Goal: Check status: Check status

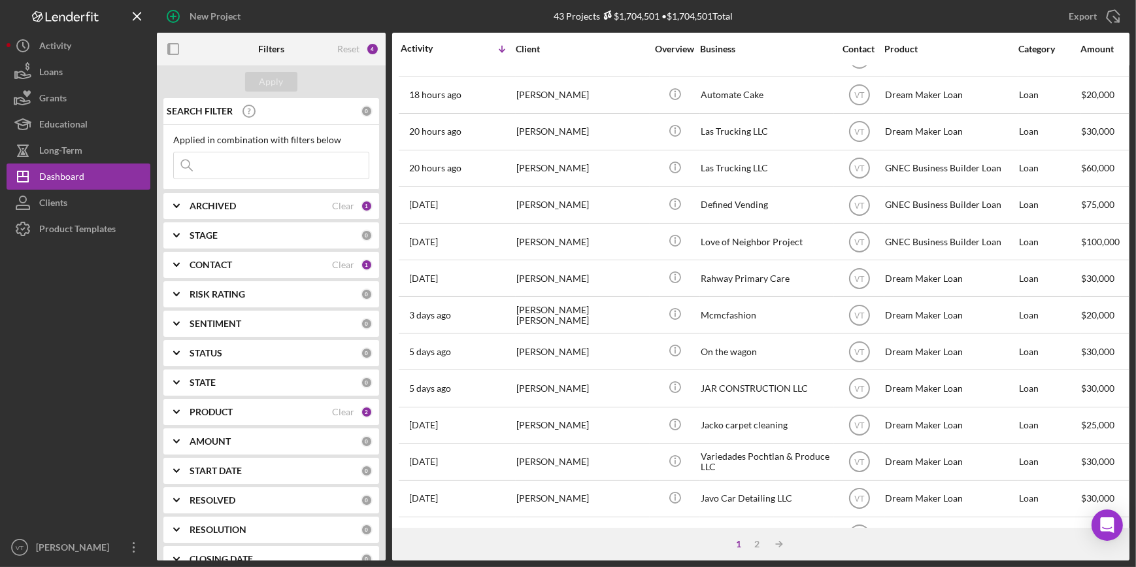
scroll to position [356, 0]
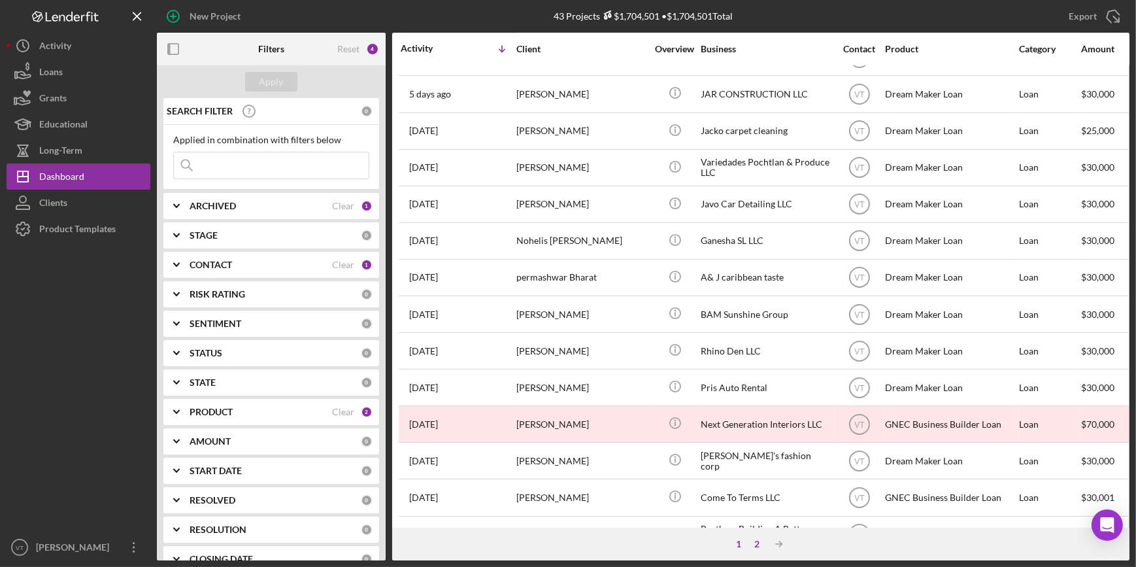
click at [759, 540] on div "2" at bounding box center [757, 544] width 18 height 10
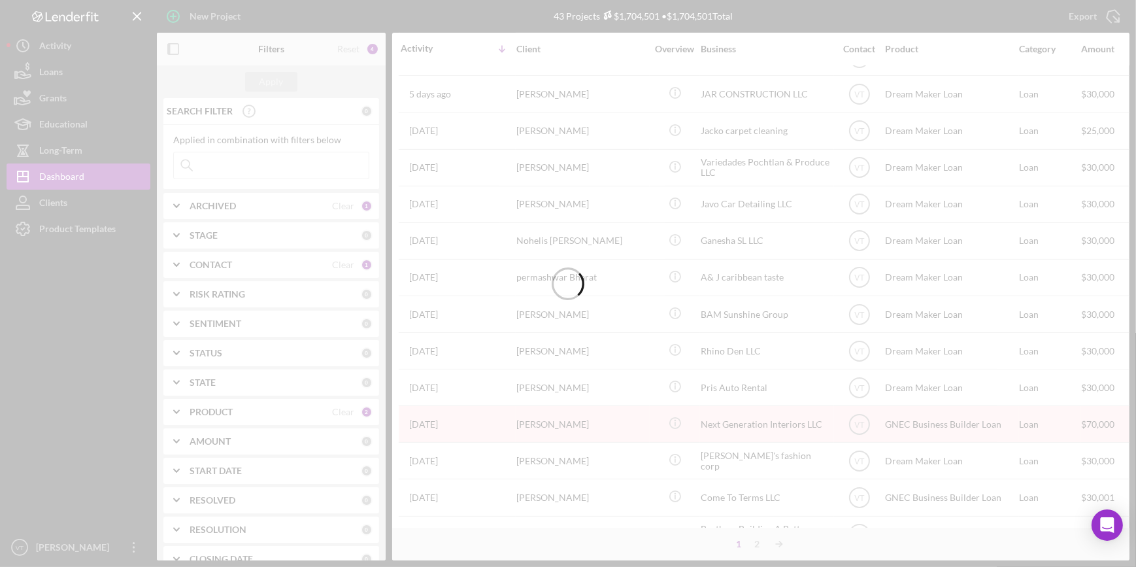
scroll to position [216, 0]
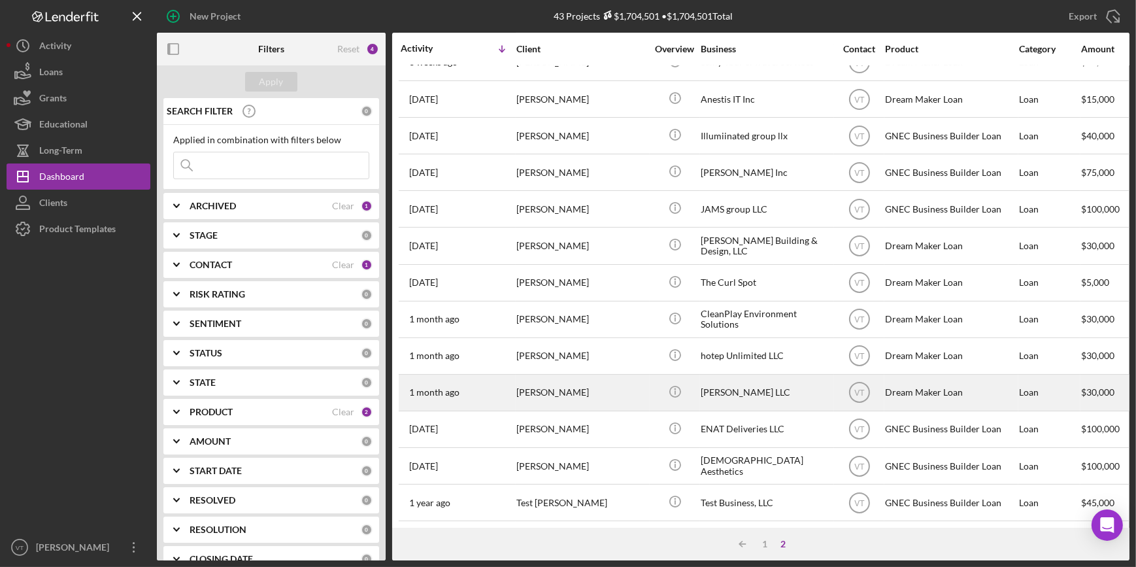
click at [631, 383] on div "[PERSON_NAME]" at bounding box center [581, 392] width 131 height 35
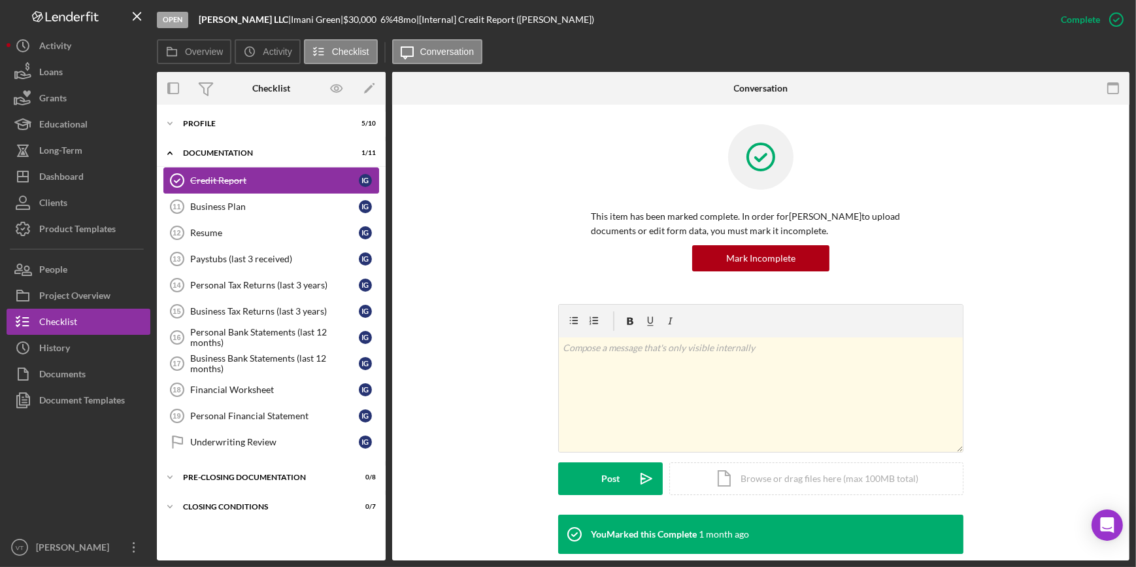
click at [266, 171] on link "Credit Report Credit Report I G" at bounding box center [271, 180] width 216 height 26
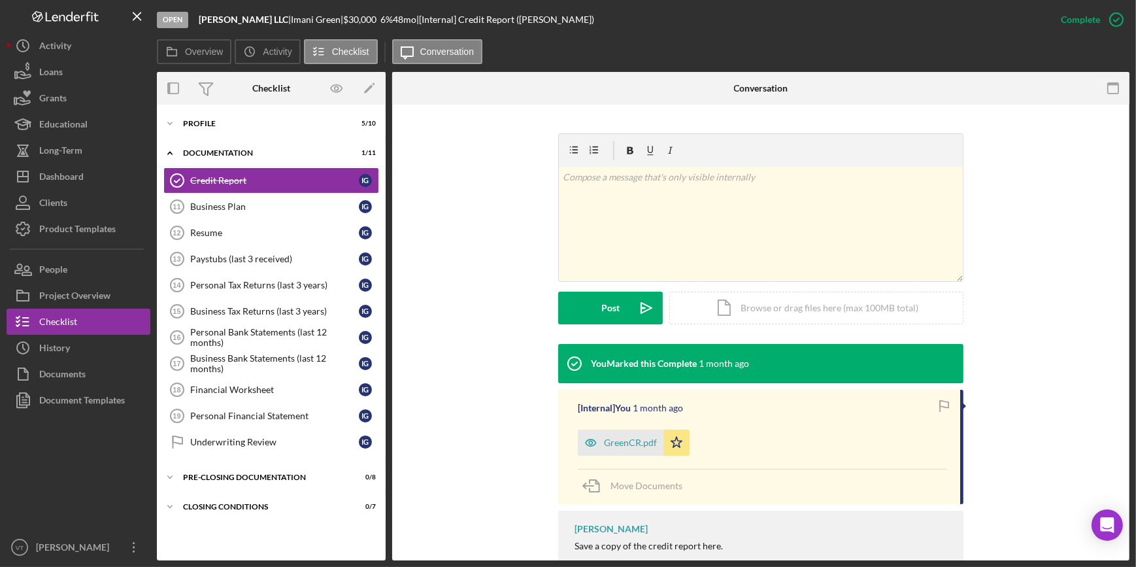
scroll to position [212, 0]
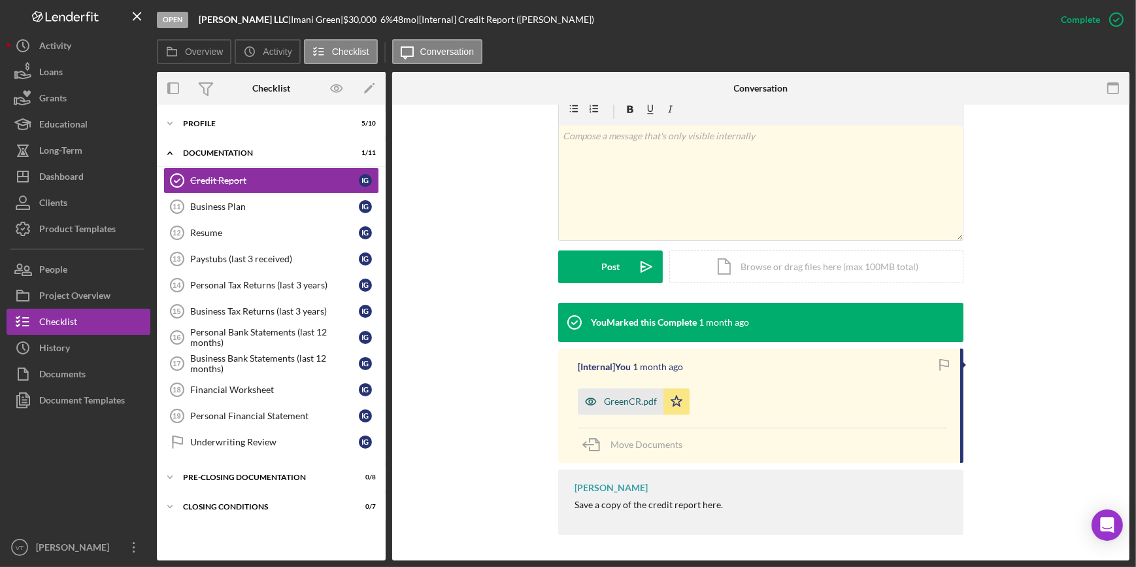
click at [613, 394] on div "GreenCR.pdf" at bounding box center [621, 401] width 86 height 26
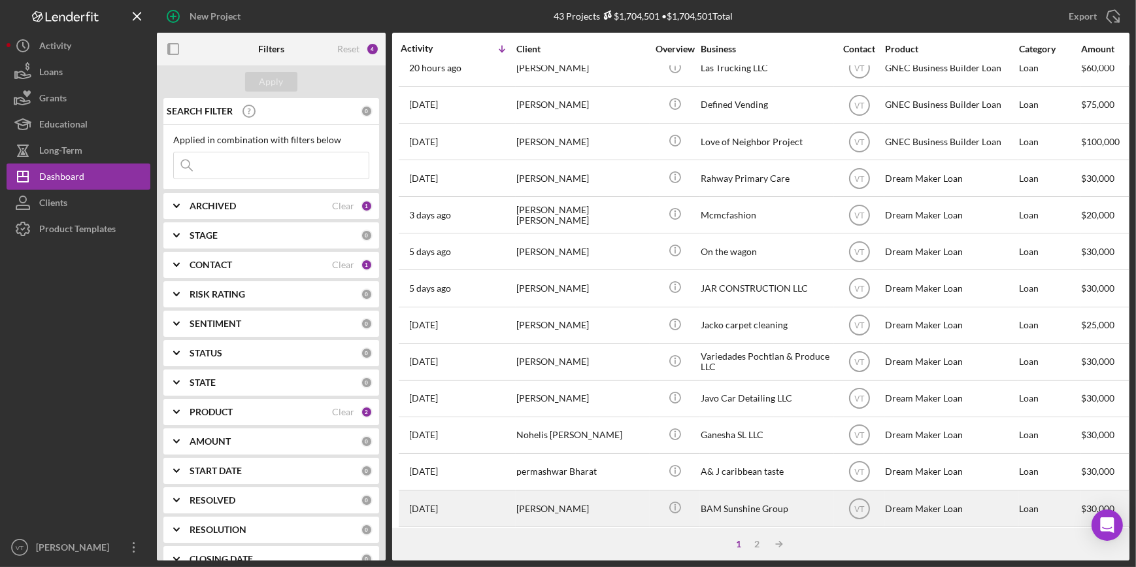
scroll to position [178, 0]
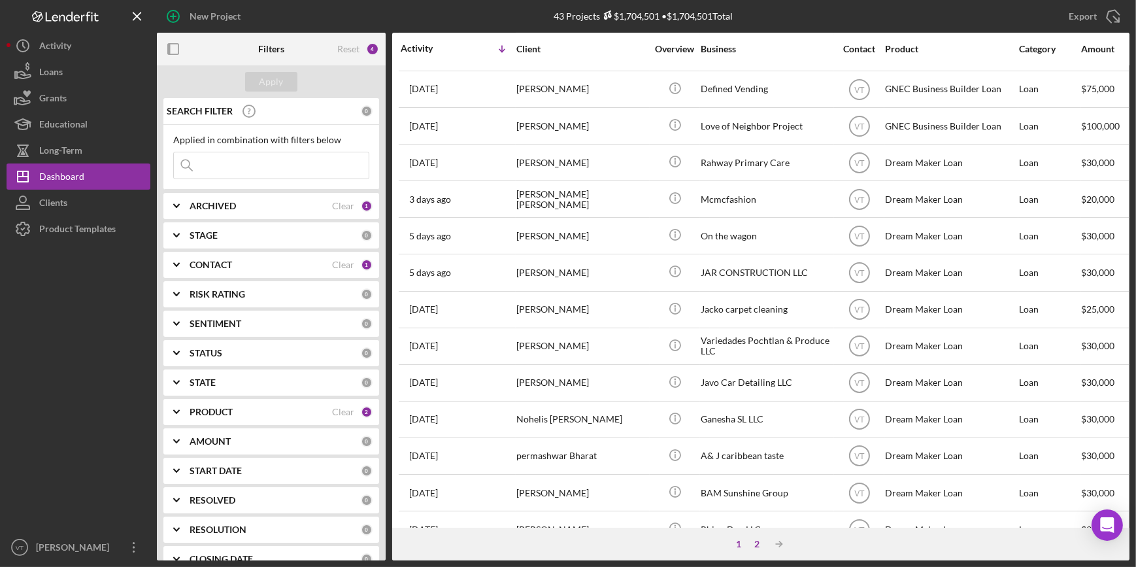
click at [756, 546] on div "2" at bounding box center [757, 544] width 18 height 10
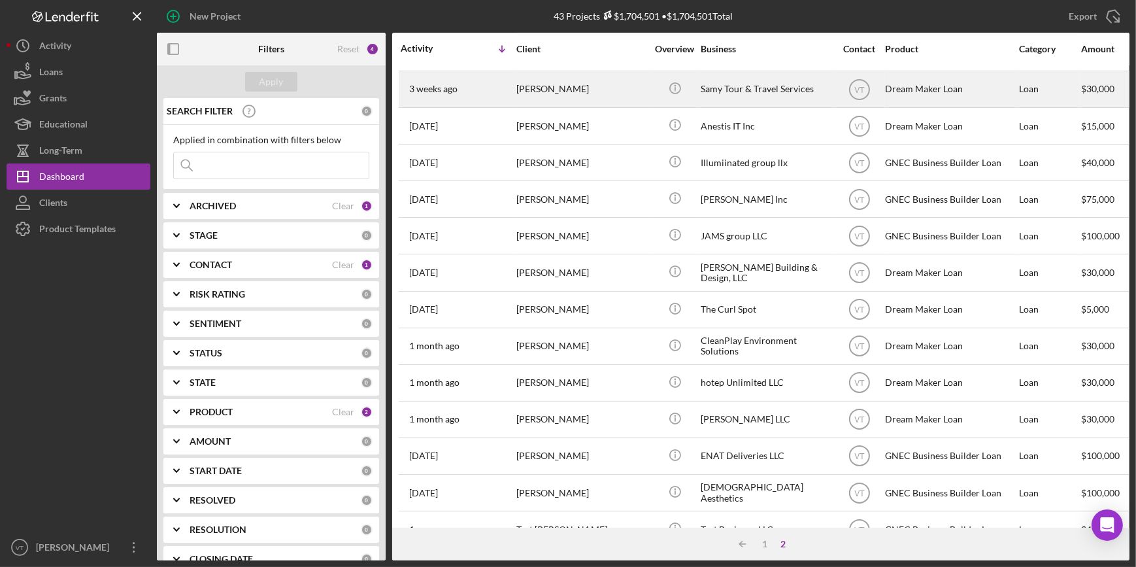
click at [577, 93] on div "[PERSON_NAME]" at bounding box center [581, 89] width 131 height 35
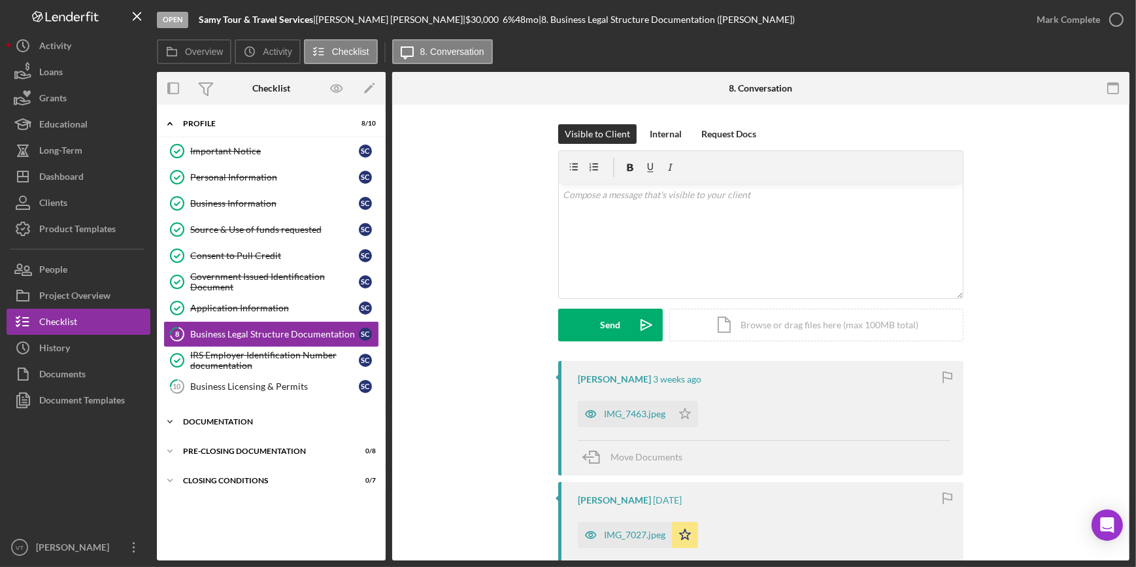
click at [169, 417] on icon "Icon/Expander" at bounding box center [170, 422] width 26 height 26
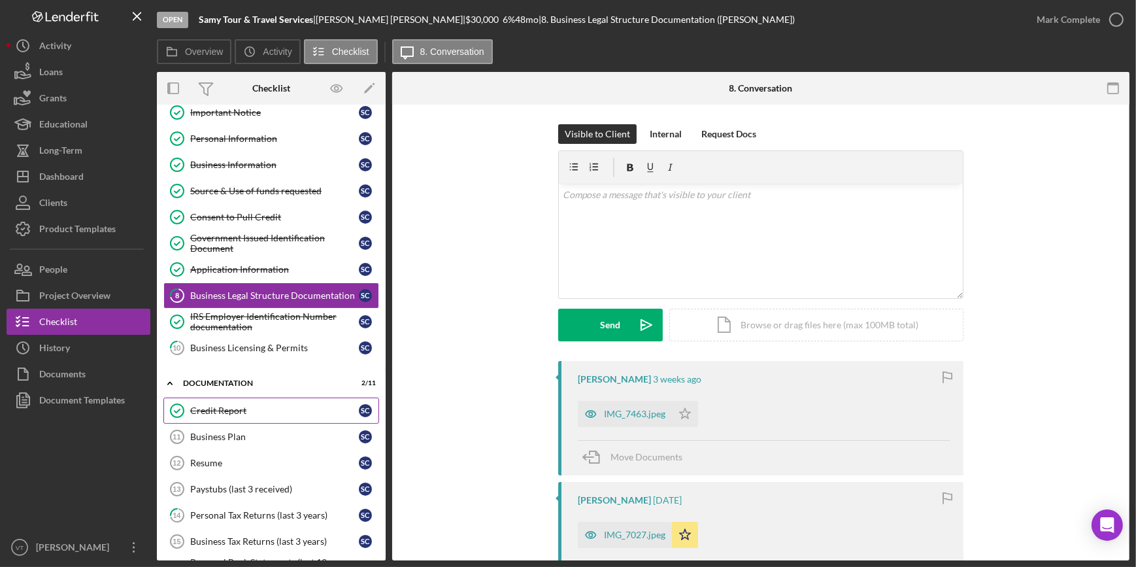
scroll to position [59, 0]
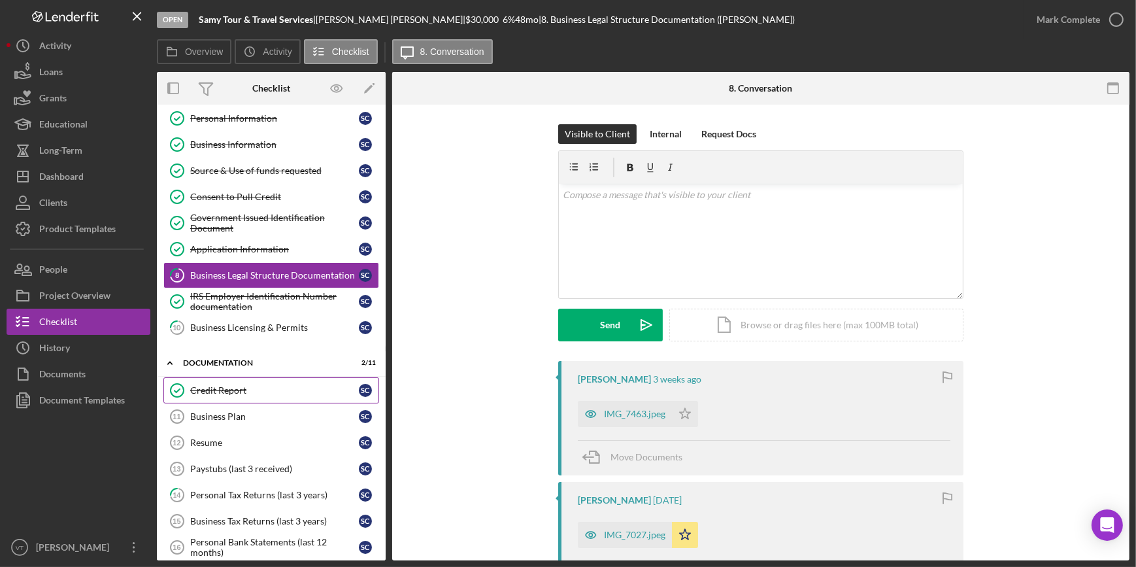
click at [245, 394] on link "Credit Report Credit Report S C" at bounding box center [271, 390] width 216 height 26
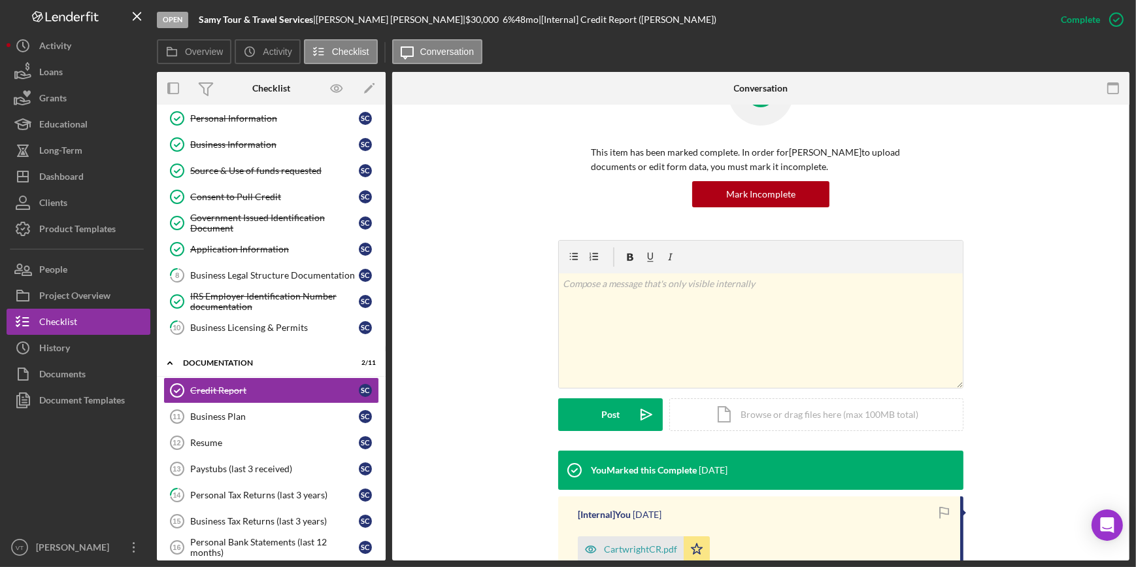
scroll to position [212, 0]
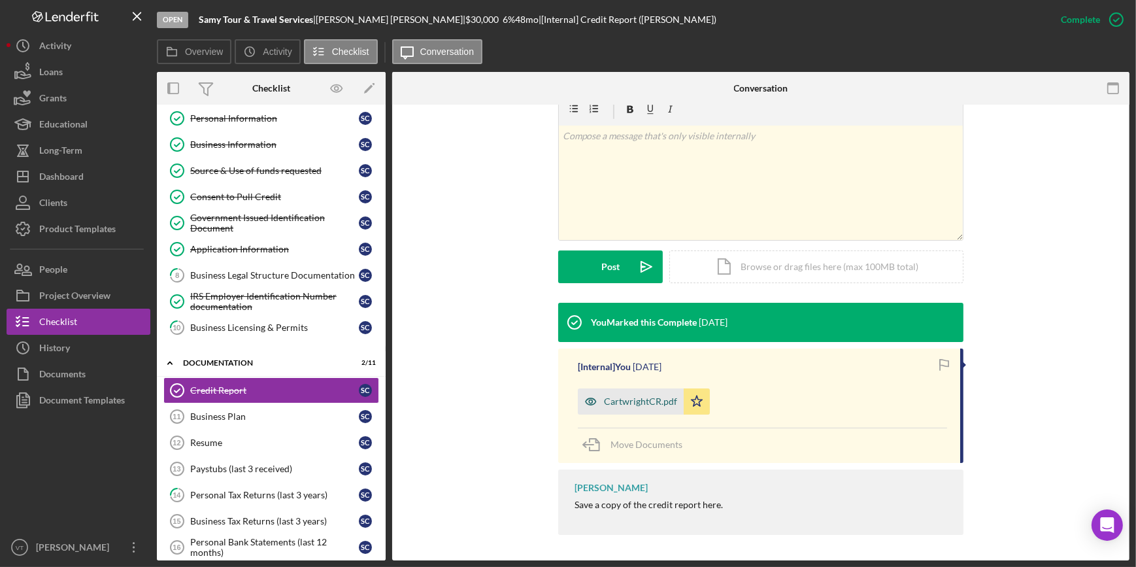
click at [616, 396] on div "CartwrightCR.pdf" at bounding box center [631, 401] width 106 height 26
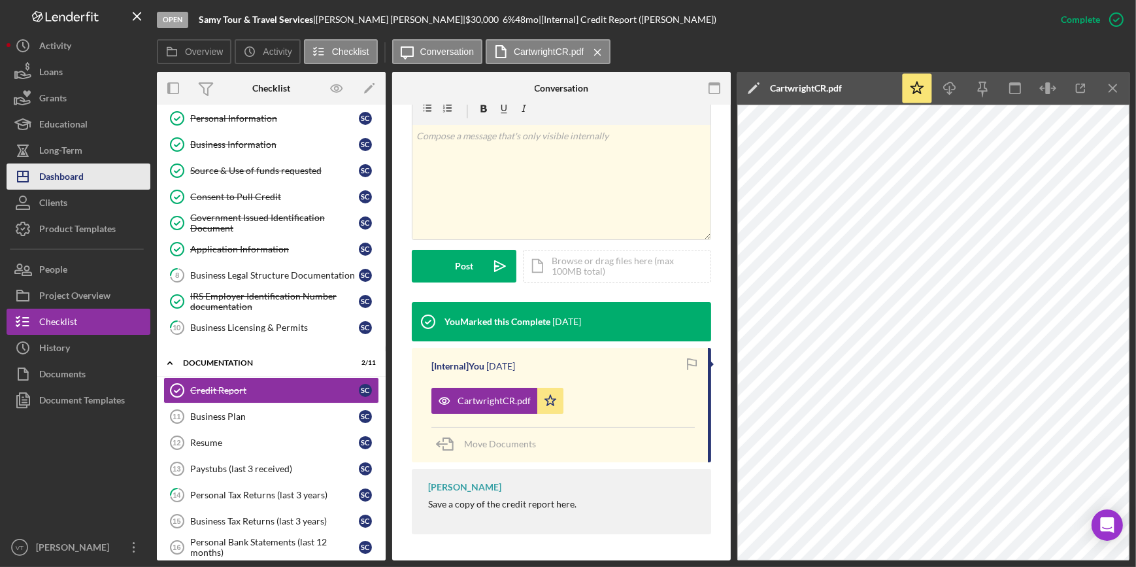
click at [77, 175] on div "Dashboard" at bounding box center [61, 177] width 44 height 29
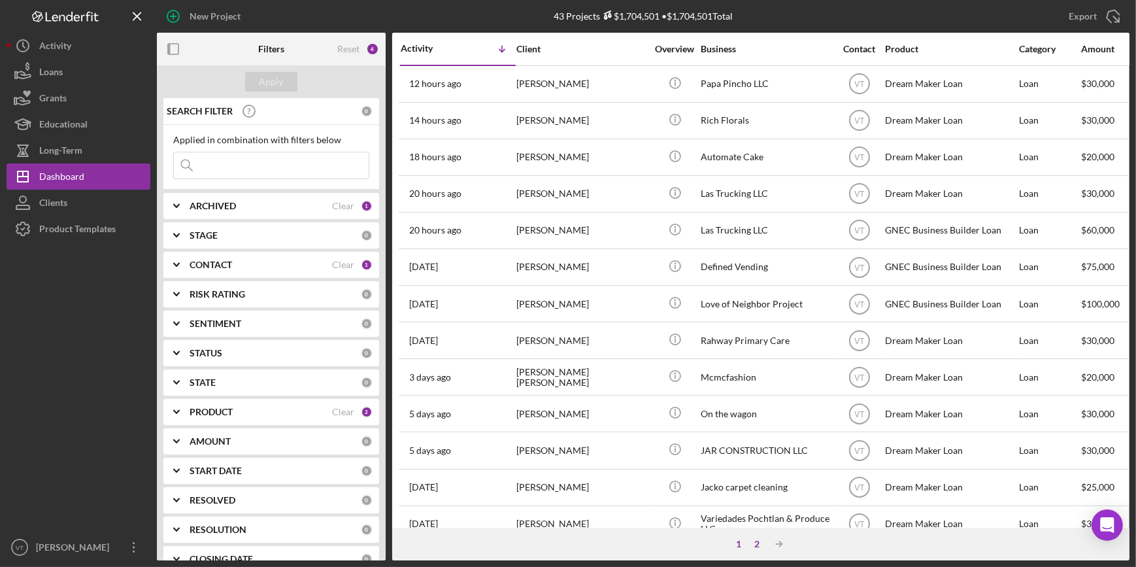
click at [757, 542] on div "2" at bounding box center [757, 544] width 18 height 10
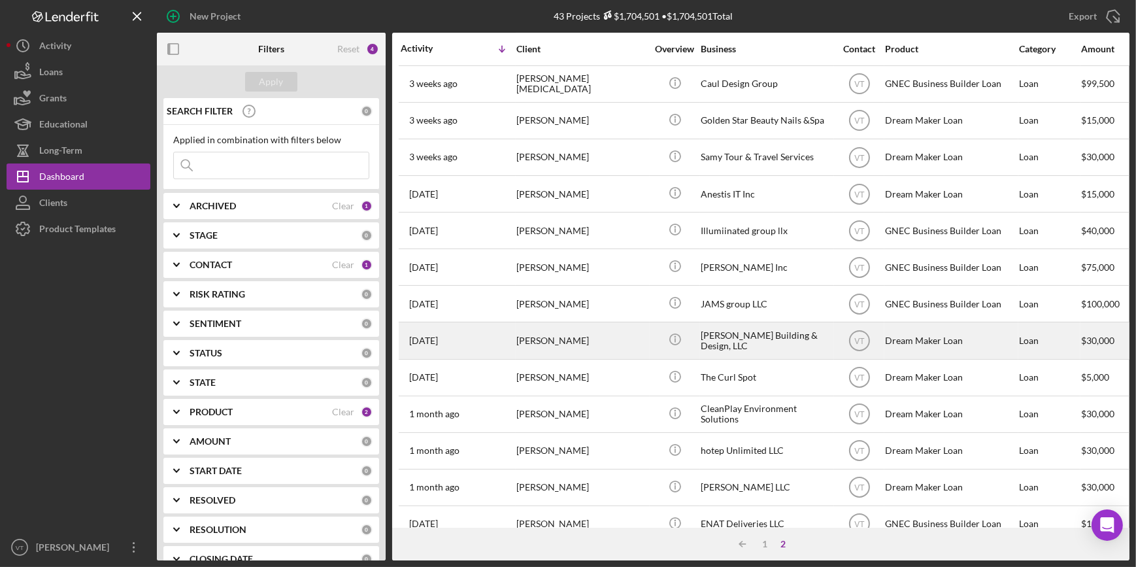
scroll to position [118, 0]
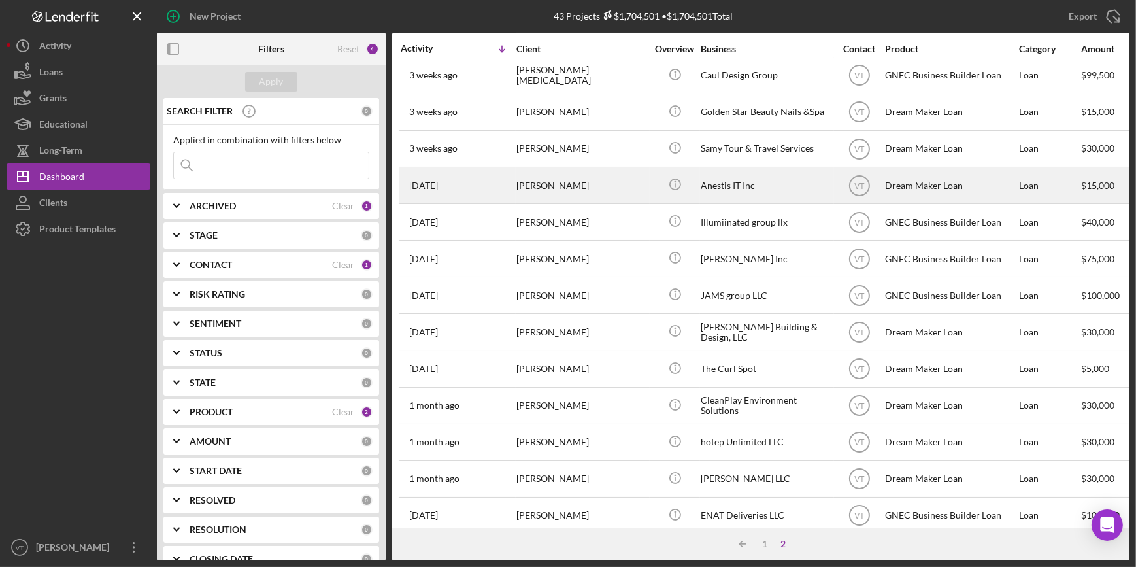
drag, startPoint x: 589, startPoint y: 188, endPoint x: 594, endPoint y: 194, distance: 7.9
click at [594, 194] on div "[PERSON_NAME]" at bounding box center [581, 185] width 131 height 35
